Goal: Browse casually

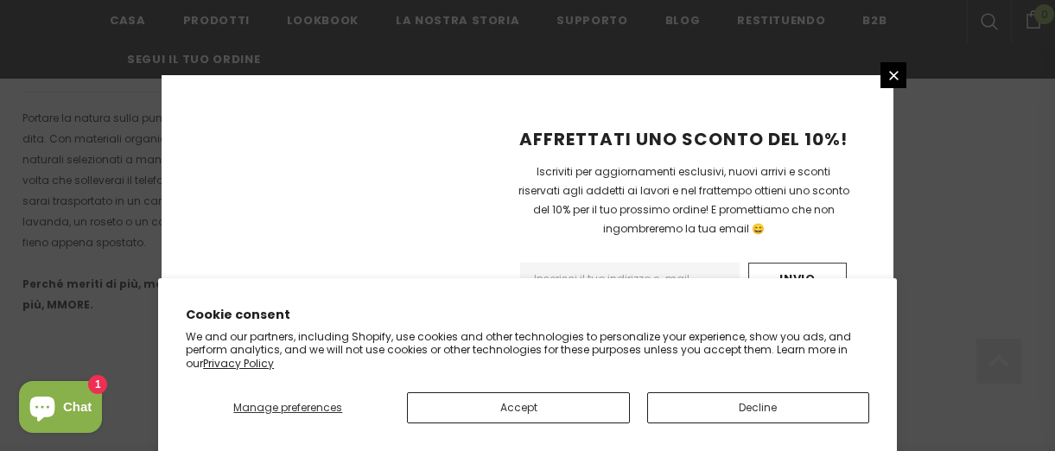
scroll to position [1355, 0]
